Goal: Information Seeking & Learning: Learn about a topic

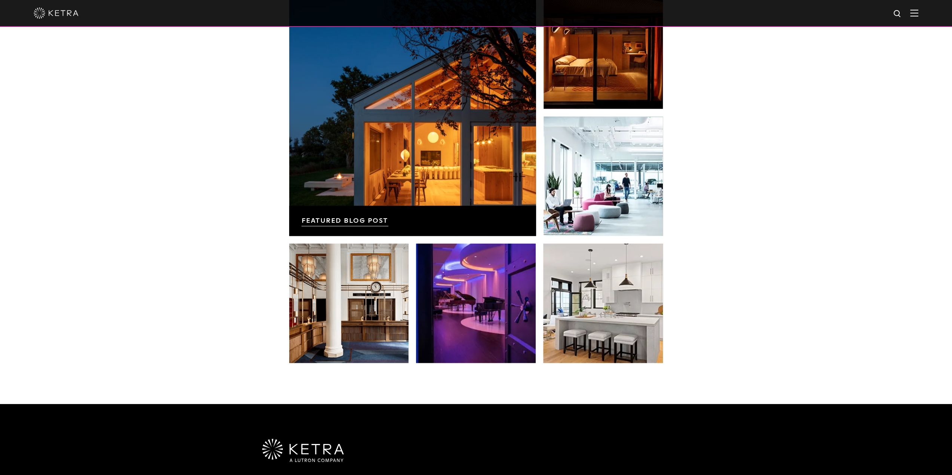
scroll to position [1423, 0]
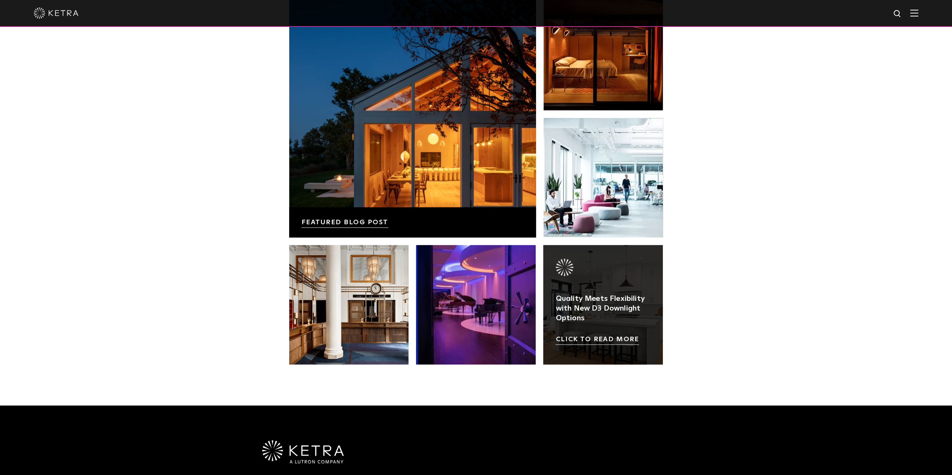
drag, startPoint x: 612, startPoint y: 285, endPoint x: 622, endPoint y: 285, distance: 9.8
click at [612, 285] on link at bounding box center [603, 305] width 120 height 120
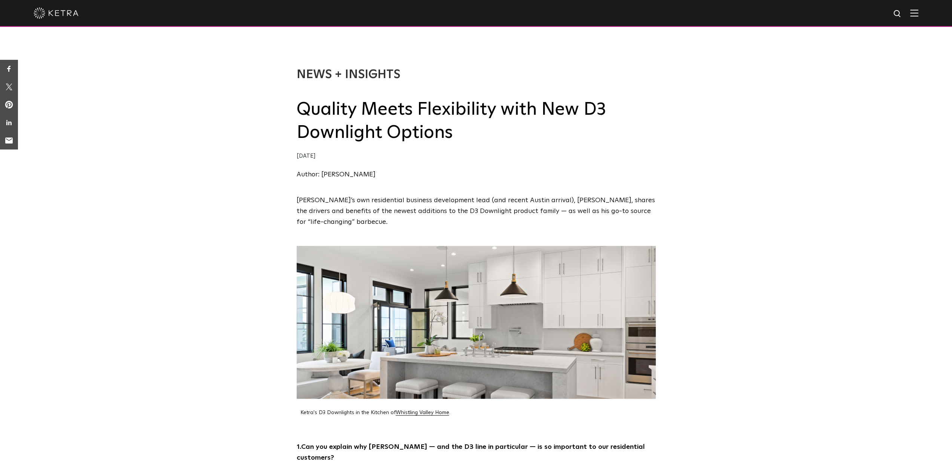
click at [917, 13] on img at bounding box center [914, 12] width 8 height 7
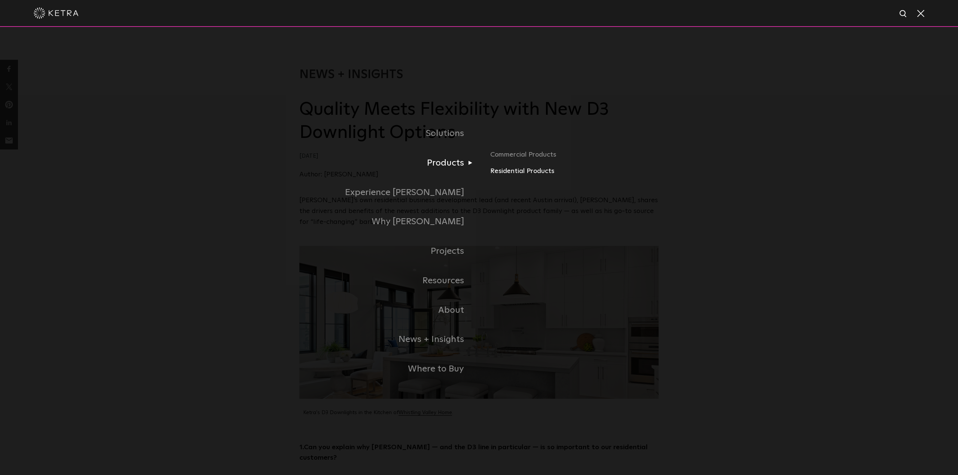
click at [506, 174] on link "Residential Products" at bounding box center [574, 171] width 168 height 11
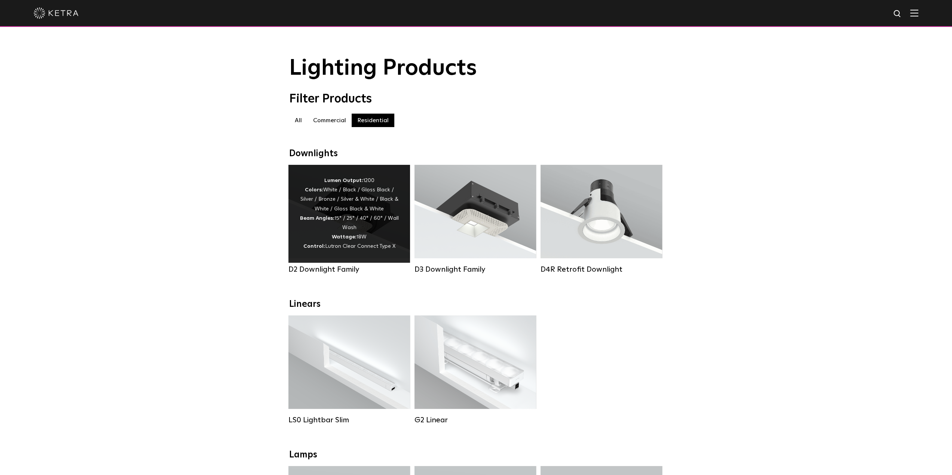
click at [366, 224] on div "Lumen Output: 1200 Colors: White / Black / Gloss Black / Silver / Bronze / Silv…" at bounding box center [349, 214] width 99 height 76
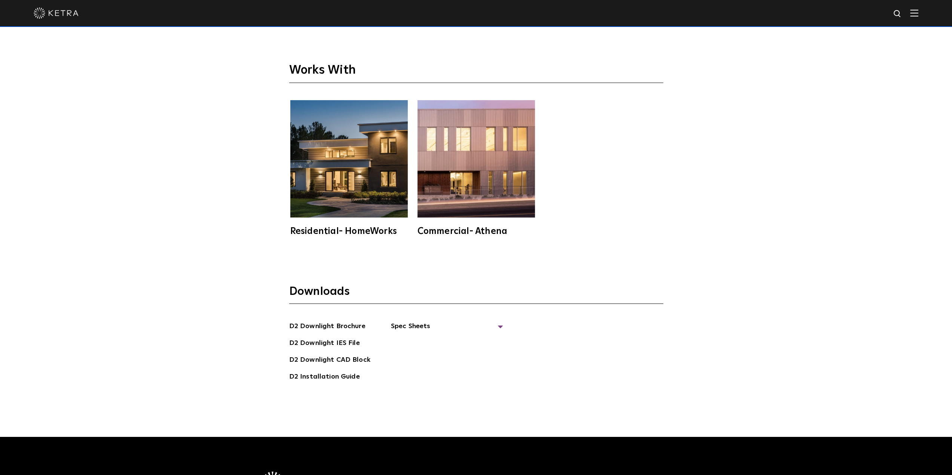
scroll to position [2506, 0]
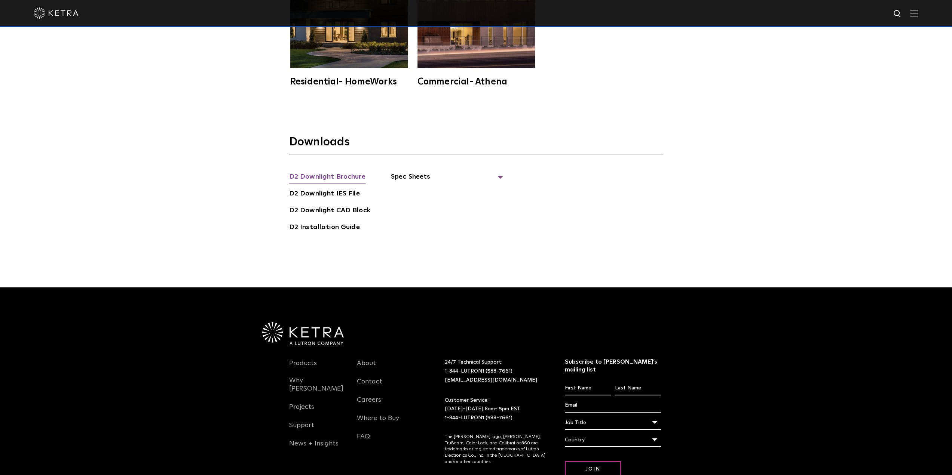
click at [332, 172] on link "D2 Downlight Brochure" at bounding box center [327, 178] width 76 height 12
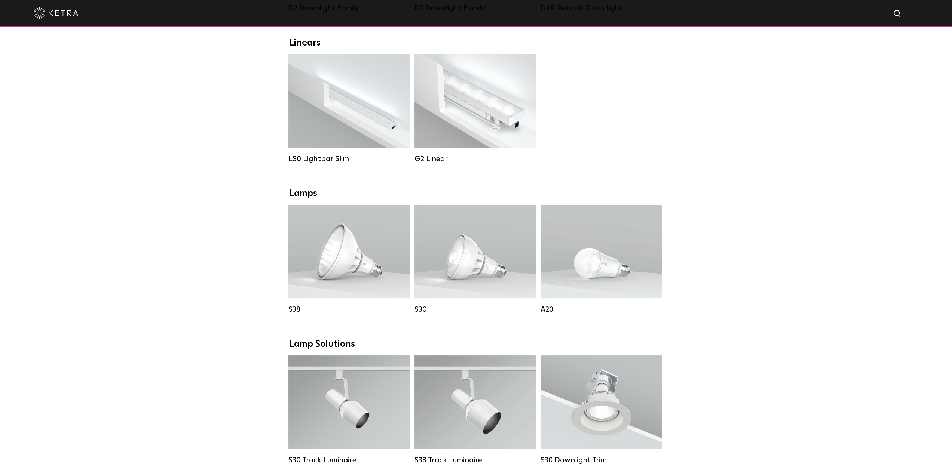
scroll to position [262, 0]
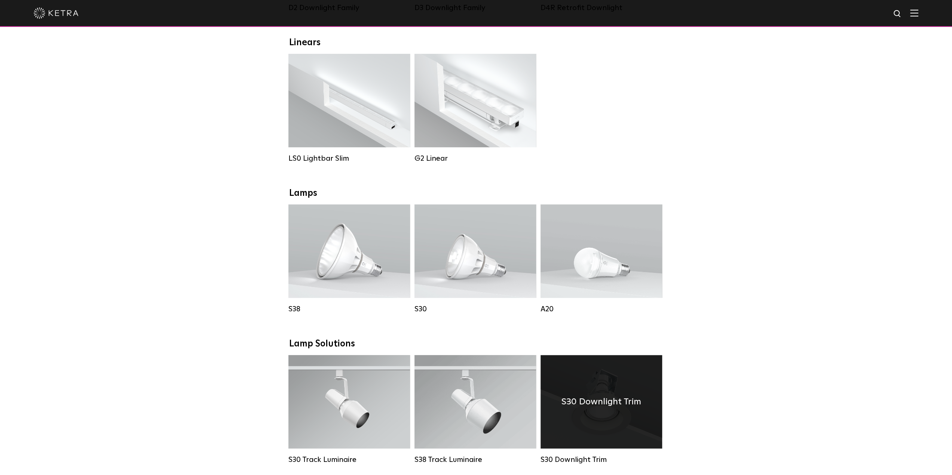
click at [605, 405] on h4 "S30 Downlight Trim" at bounding box center [601, 402] width 80 height 14
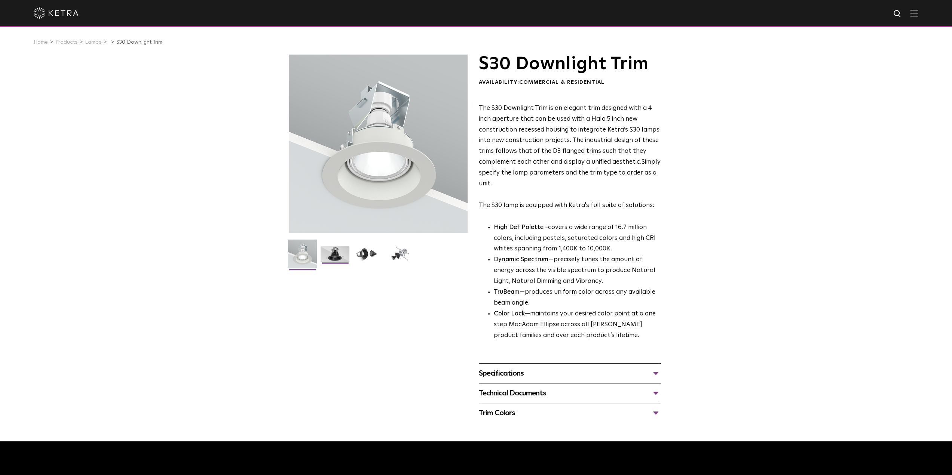
click at [338, 258] on img at bounding box center [335, 257] width 29 height 22
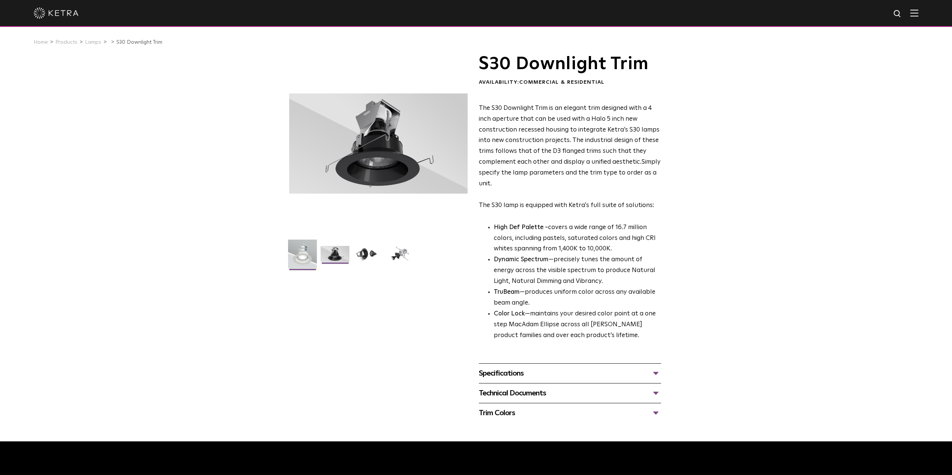
click at [298, 264] on img at bounding box center [302, 257] width 29 height 34
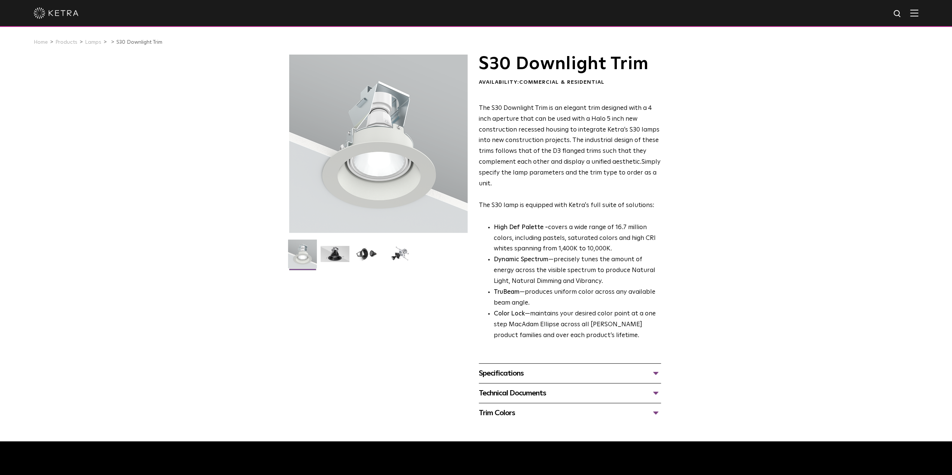
click at [642, 371] on div "Specifications" at bounding box center [570, 374] width 182 height 12
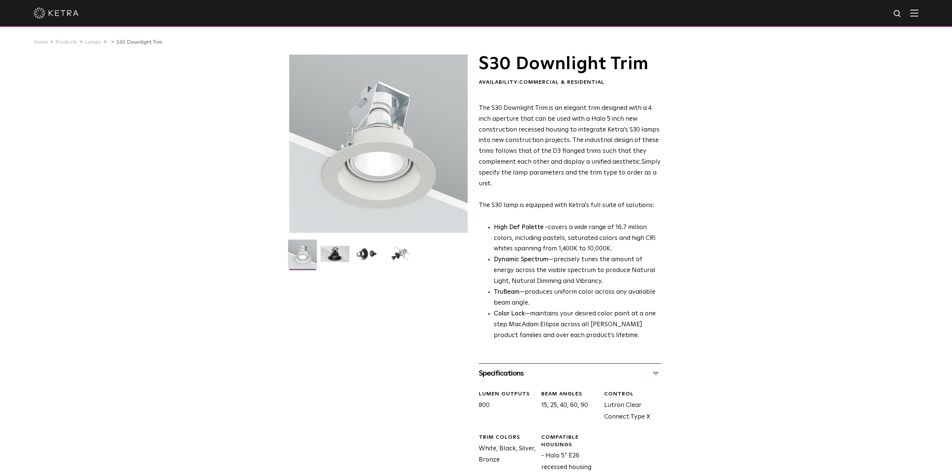
click at [642, 371] on div "Specifications" at bounding box center [570, 374] width 182 height 12
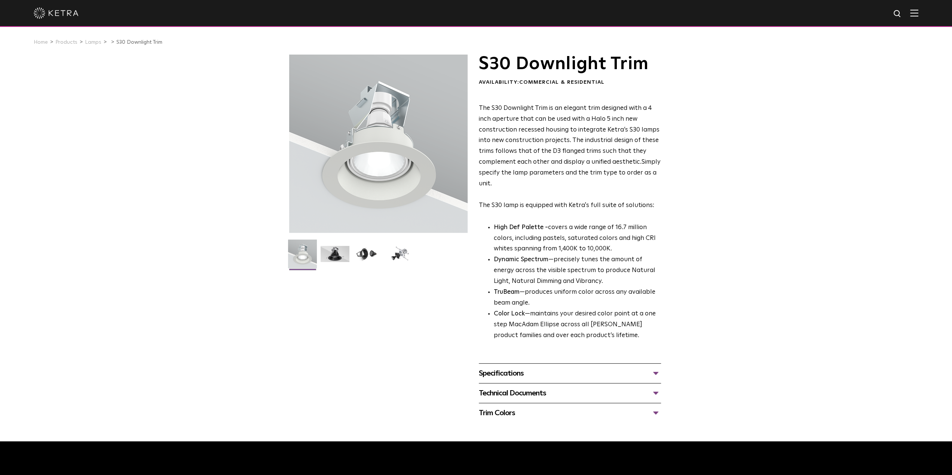
click at [649, 396] on div "Technical Documents" at bounding box center [570, 394] width 182 height 12
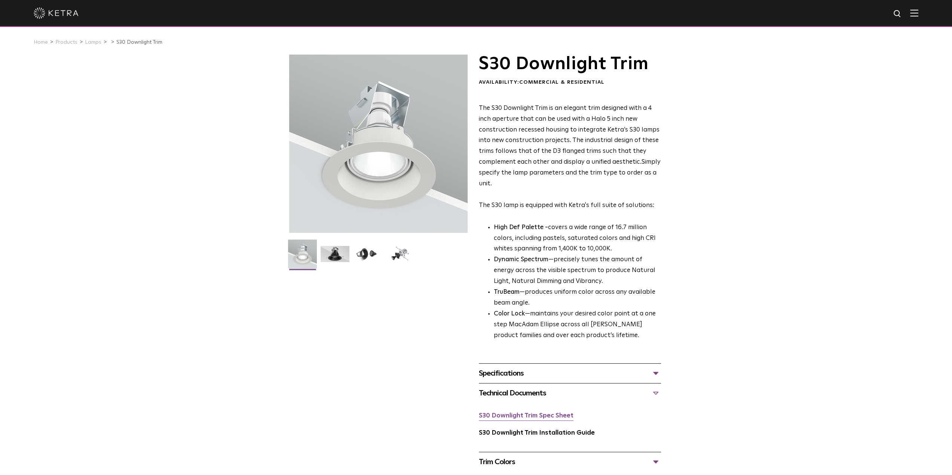
click at [538, 419] on link "S30 Downlight Trim Spec Sheet" at bounding box center [526, 416] width 95 height 6
